Goal: Use online tool/utility: Utilize a website feature to perform a specific function

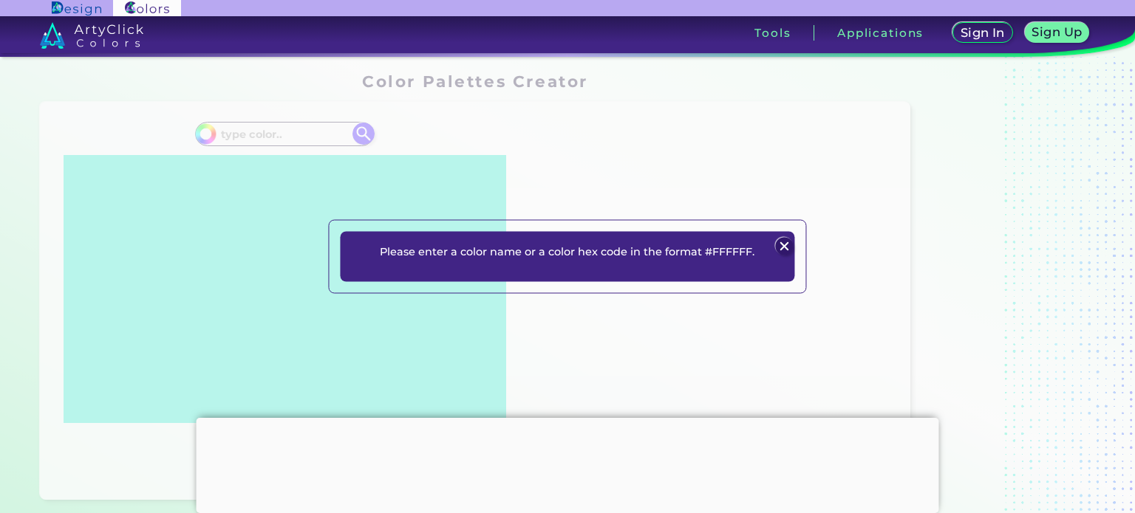
scroll to position [355, 0]
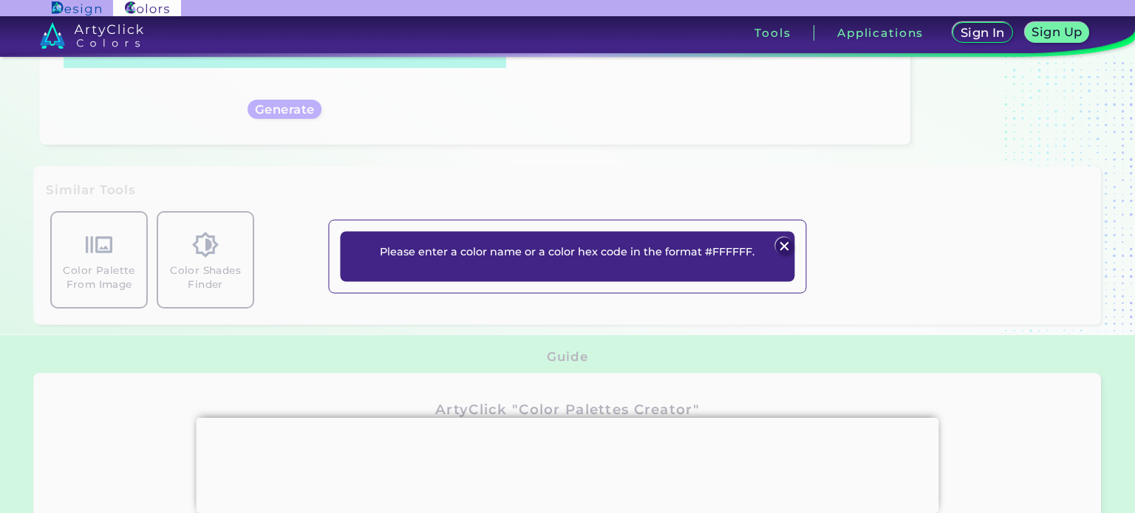
click at [784, 243] on img at bounding box center [785, 247] width 18 height 18
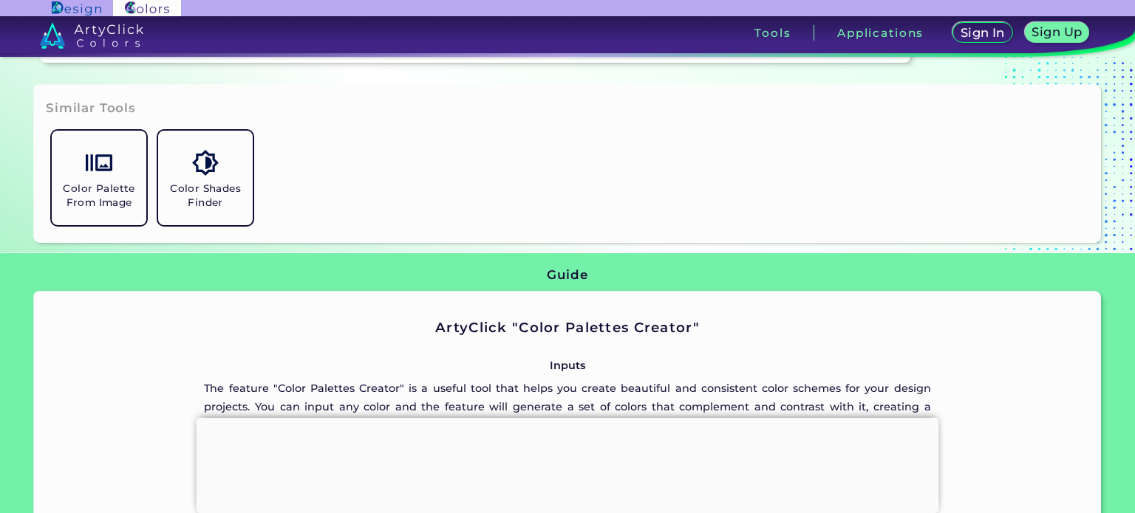
scroll to position [445, 0]
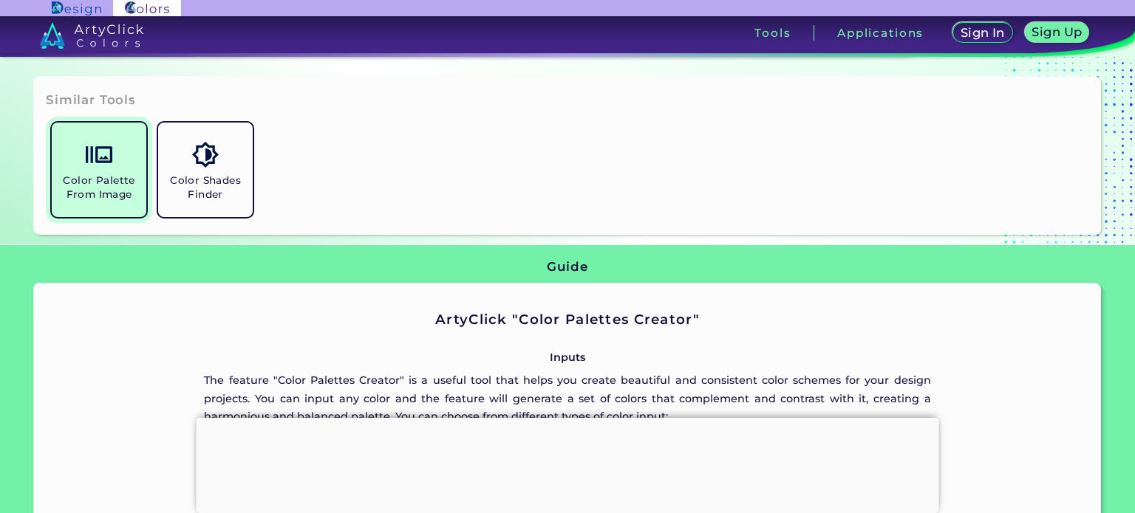
click at [119, 181] on h5 "Color Palette From Image" at bounding box center [99, 188] width 83 height 28
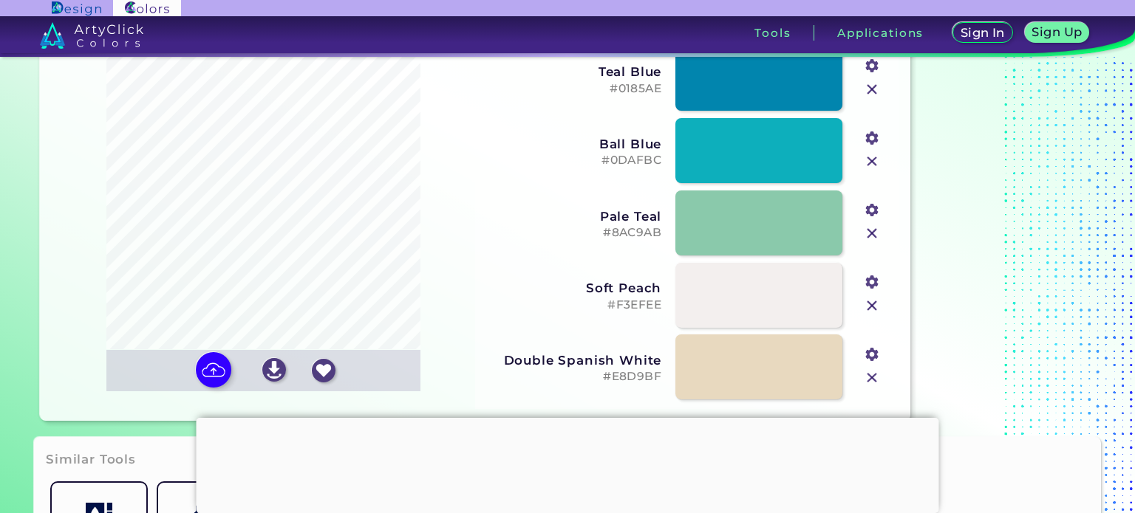
scroll to position [78, 0]
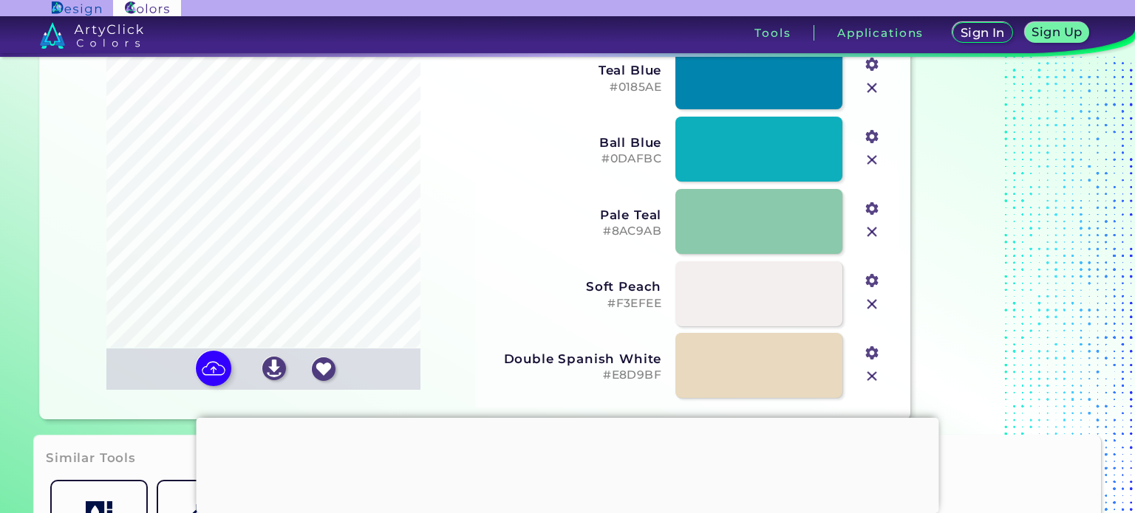
click at [0, 0] on input "file" at bounding box center [0, 0] width 0 height 0
click at [561, 418] on div at bounding box center [567, 418] width 742 height 0
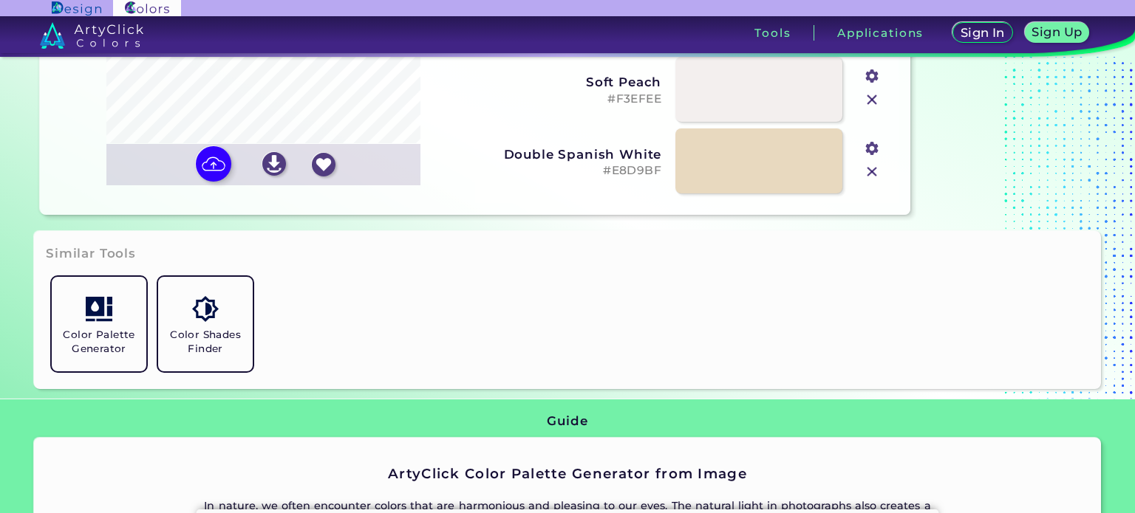
scroll to position [290, 0]
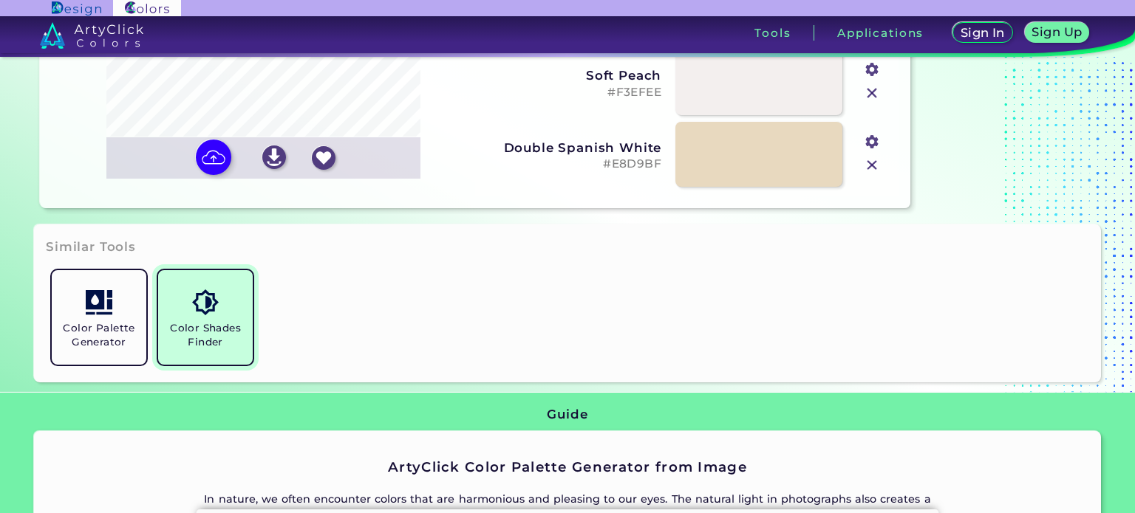
click at [225, 315] on link "Color Shades Finder" at bounding box center [205, 317] width 106 height 106
